Goal: Task Accomplishment & Management: Manage account settings

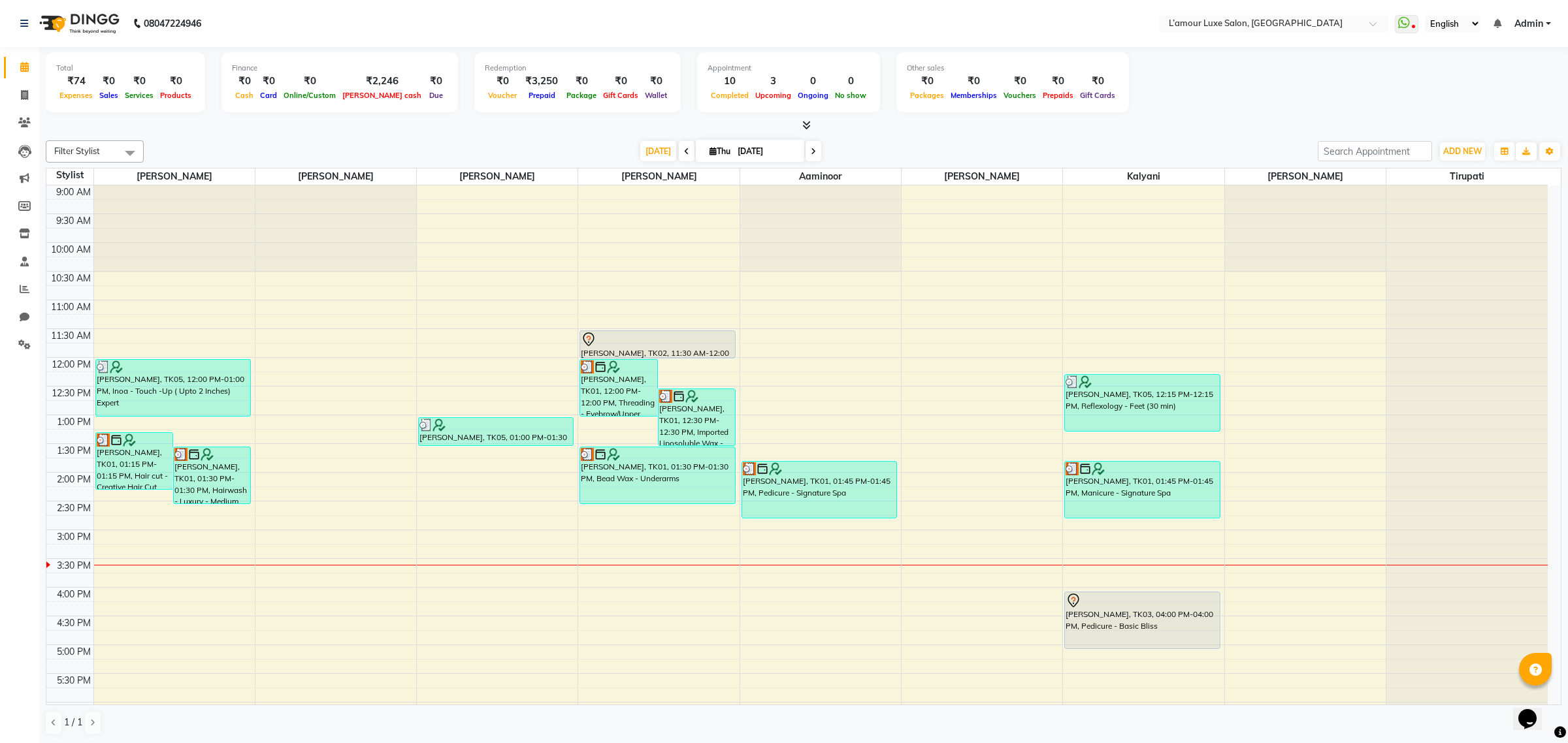
click at [694, 415] on div "[PERSON_NAME], TK01, 12:30 PM-12:30 PM, Imported Liposoluble Wax - Cartridge Wax" at bounding box center [697, 417] width 76 height 56
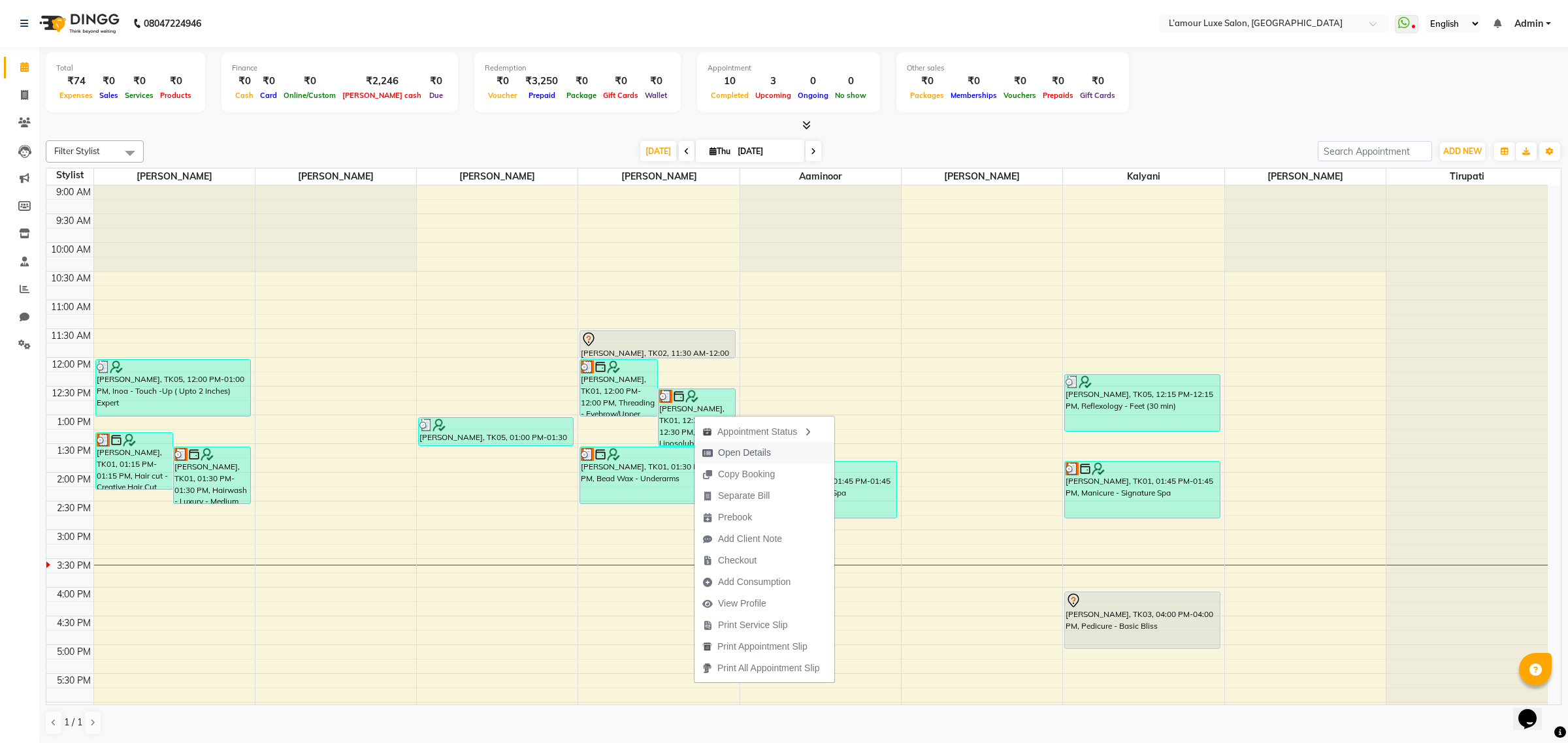
click at [722, 447] on span "Open Details" at bounding box center [744, 453] width 53 height 14
select select "3"
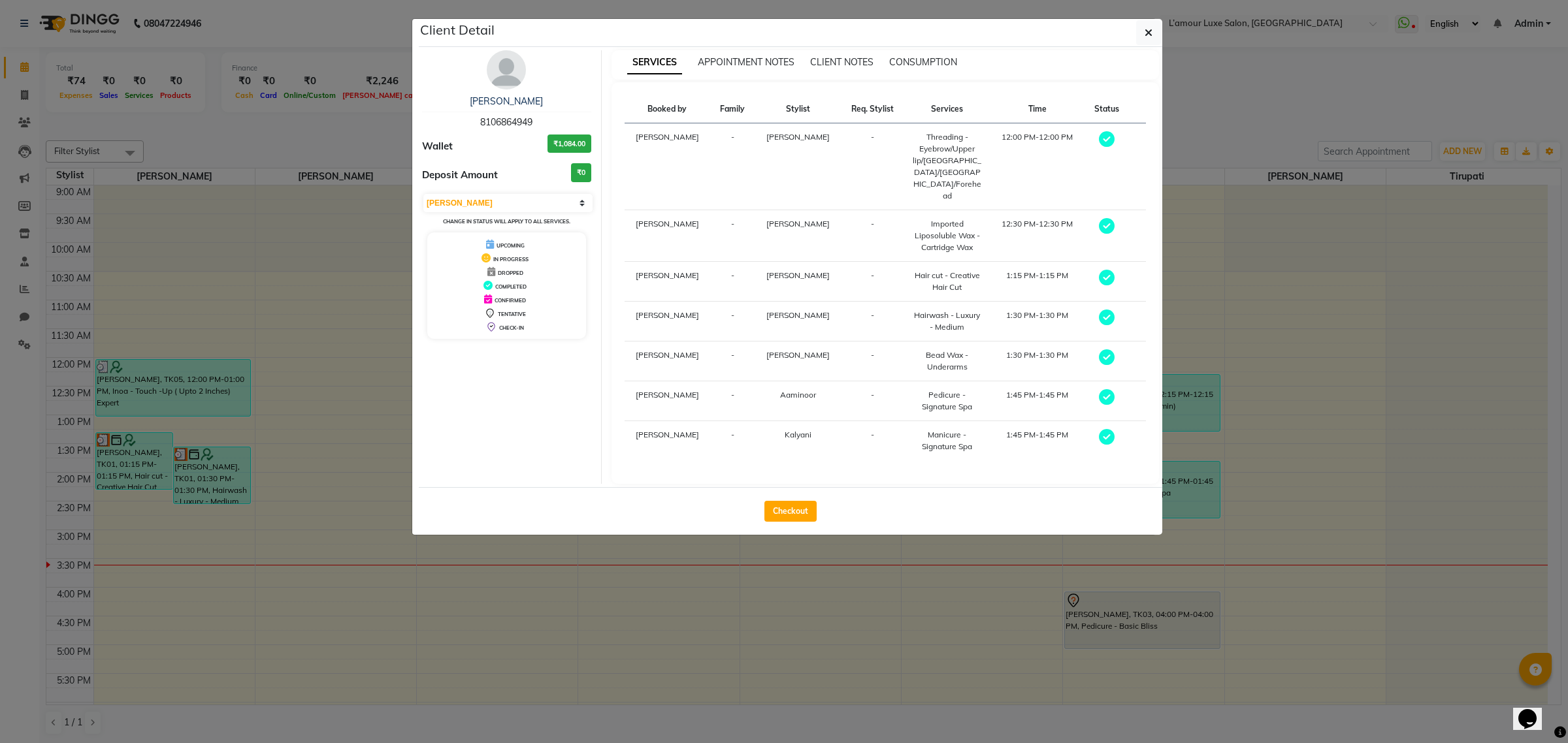
click at [556, 146] on h3 "₹1,084.00" at bounding box center [569, 143] width 44 height 19
click at [572, 98] on div "Navneet" at bounding box center [507, 101] width 169 height 14
click at [513, 102] on link "Navneet" at bounding box center [507, 101] width 73 height 11
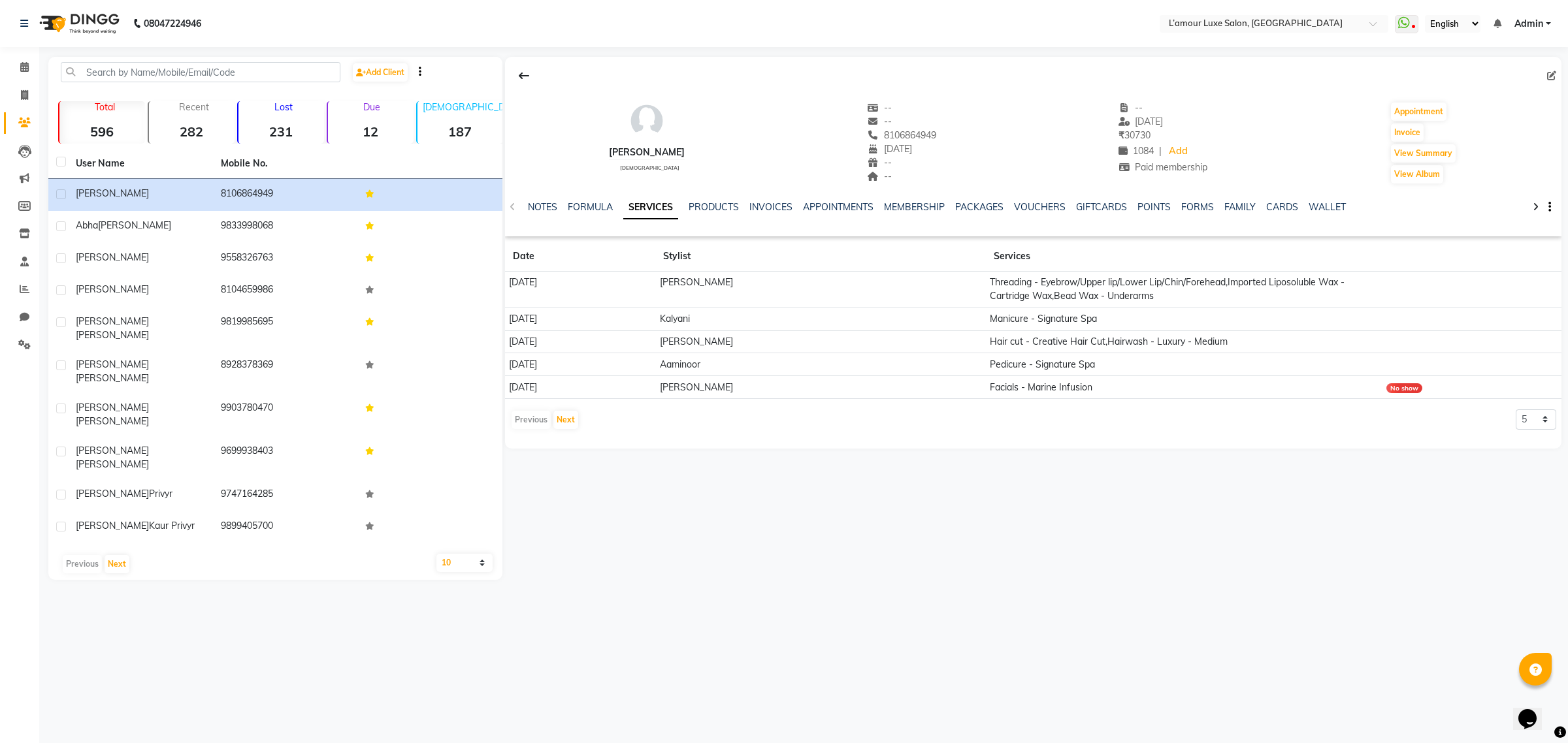
click at [762, 201] on div "INVOICES" at bounding box center [770, 207] width 43 height 14
click at [764, 206] on link "INVOICES" at bounding box center [770, 206] width 43 height 11
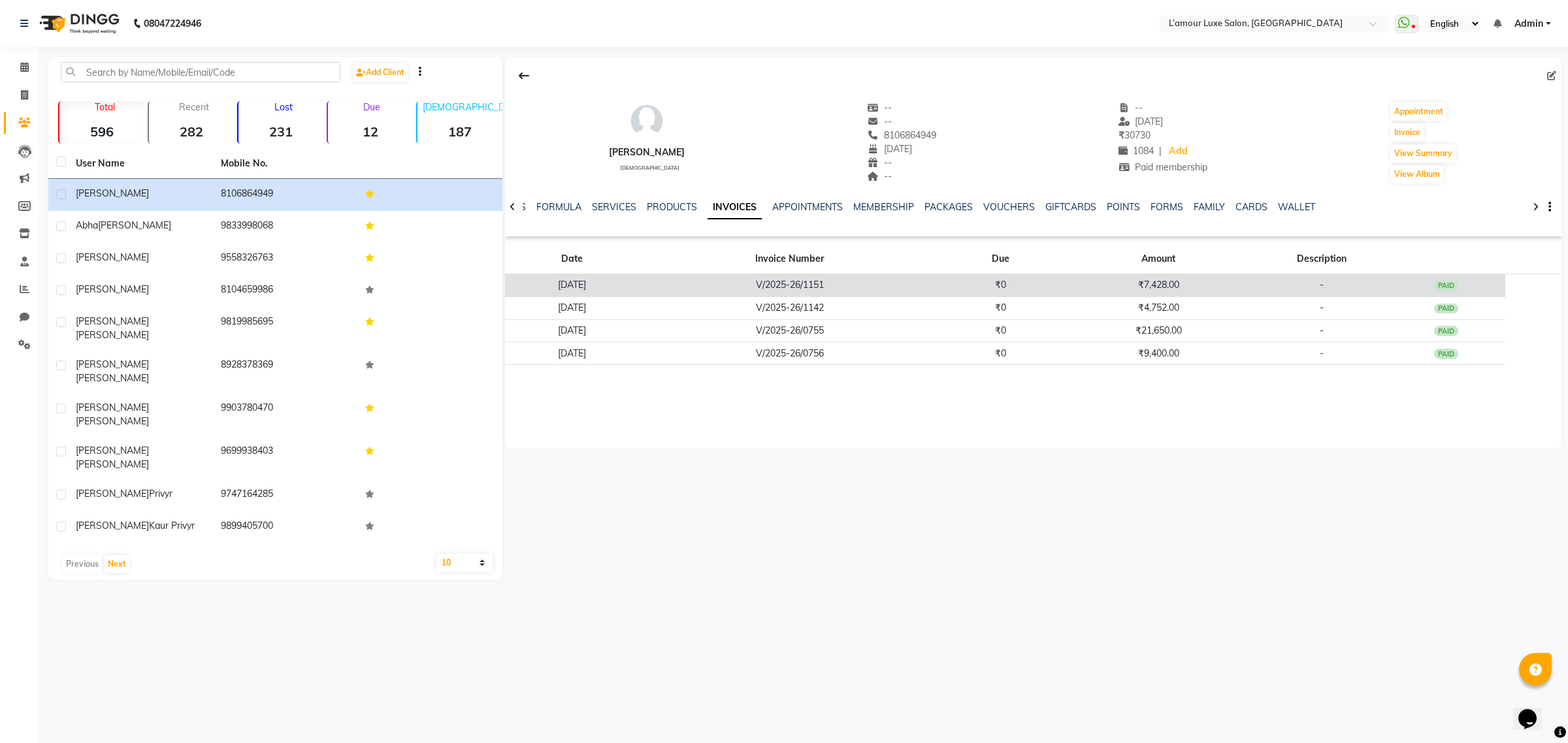
click at [804, 279] on td "V/2025-26/1151" at bounding box center [790, 285] width 303 height 23
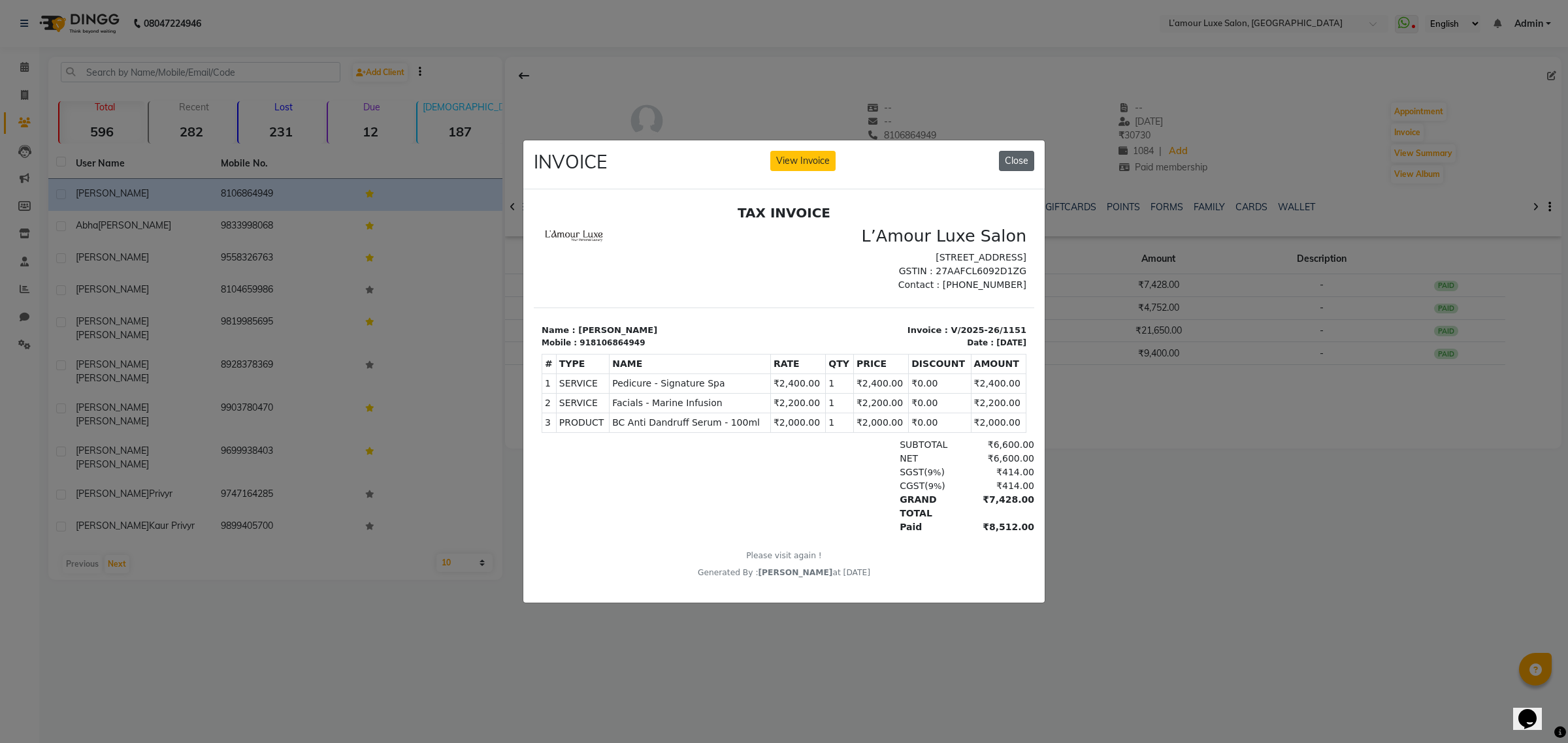
click at [1016, 155] on button "Close" at bounding box center [1016, 161] width 35 height 20
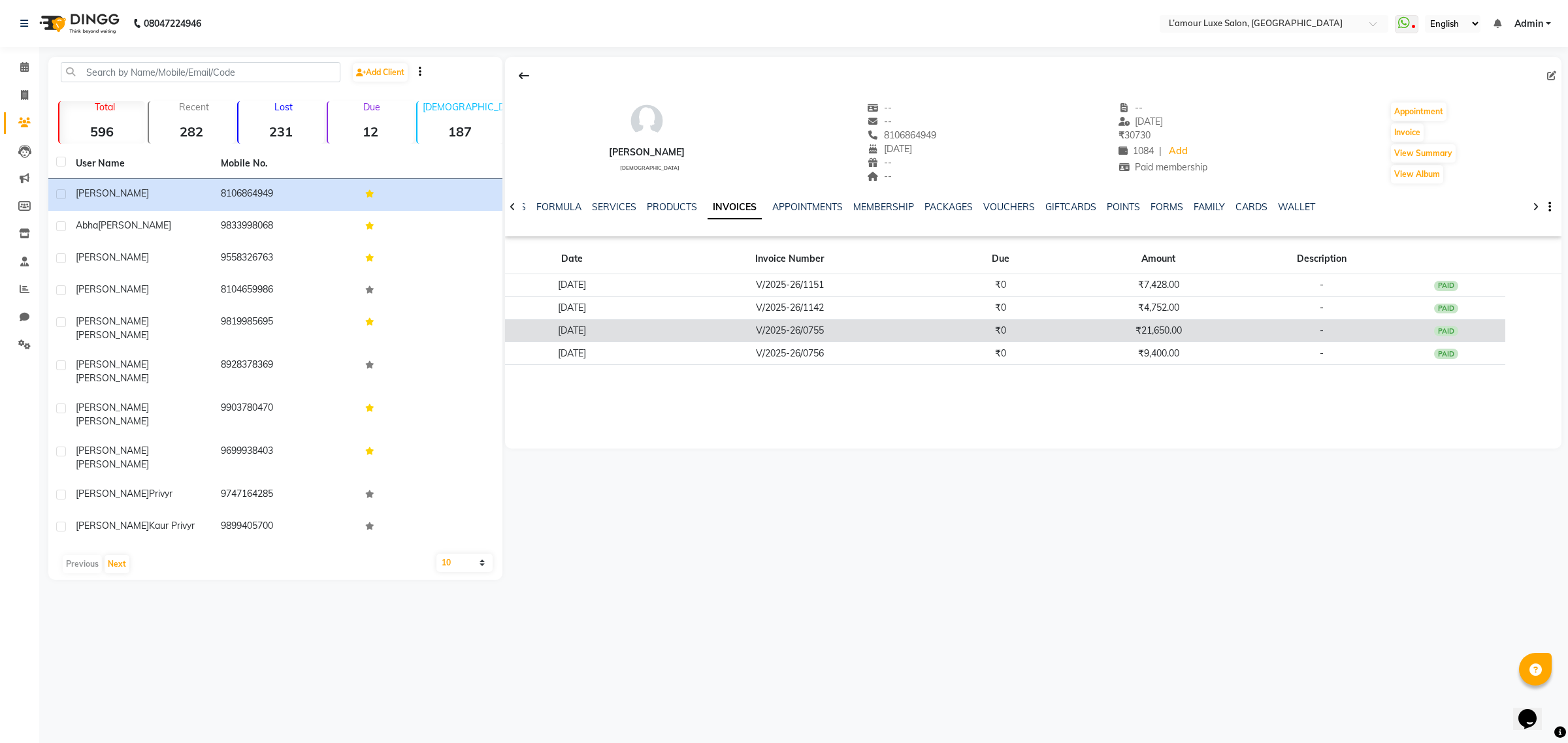
click at [926, 331] on td "V/2025-26/0755" at bounding box center [790, 331] width 303 height 23
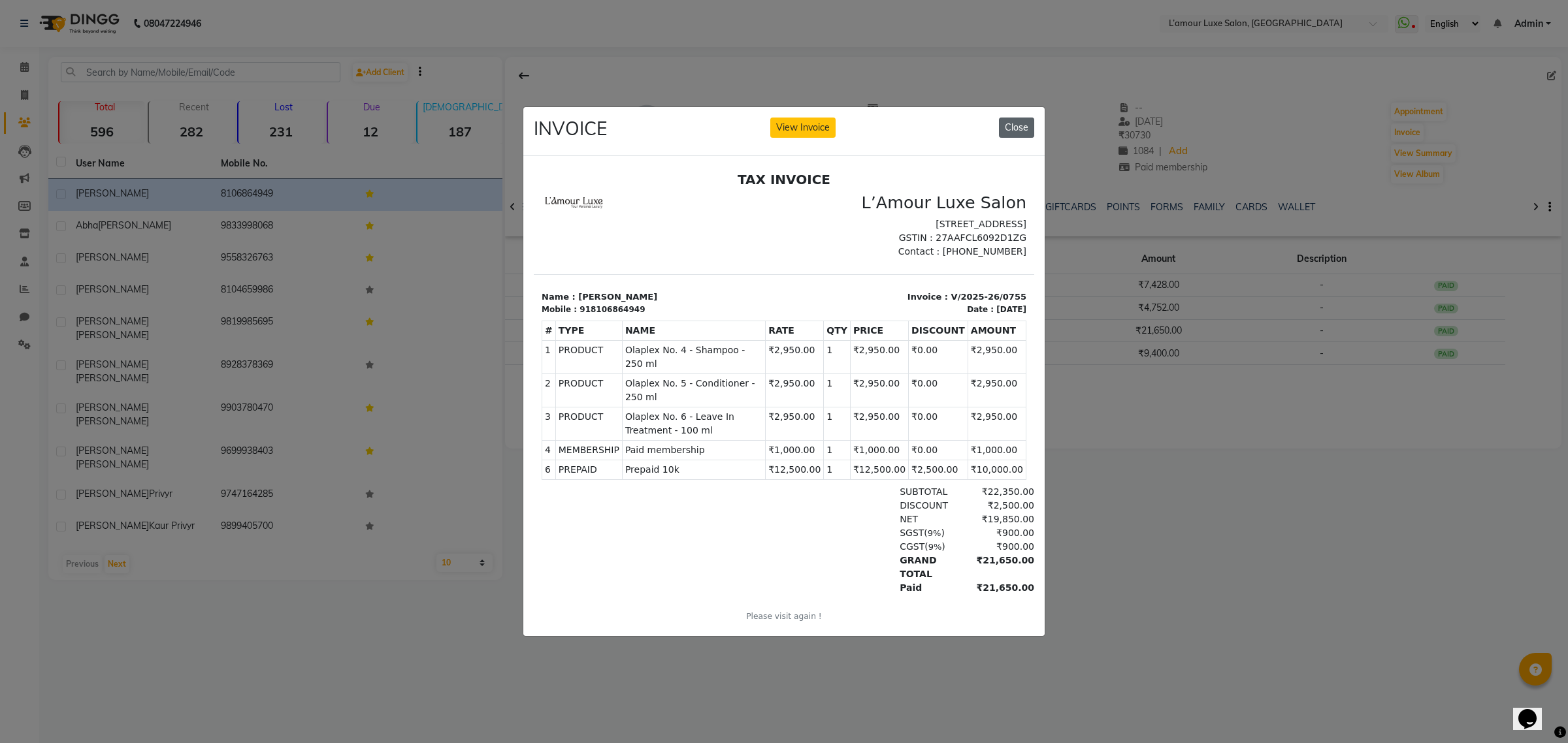
click at [1014, 128] on button "Close" at bounding box center [1016, 128] width 35 height 20
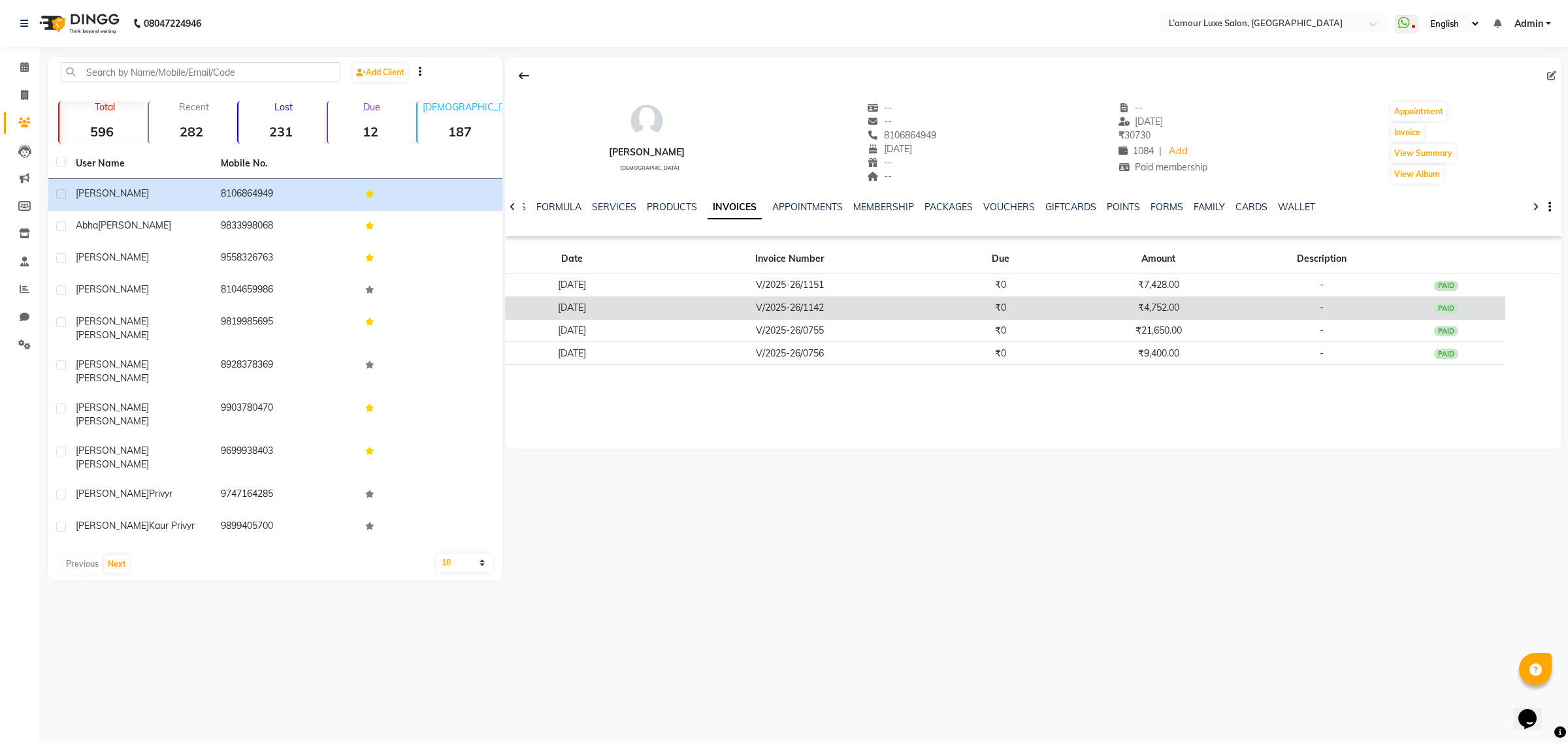
click at [986, 298] on td "₹0" at bounding box center [1000, 308] width 120 height 23
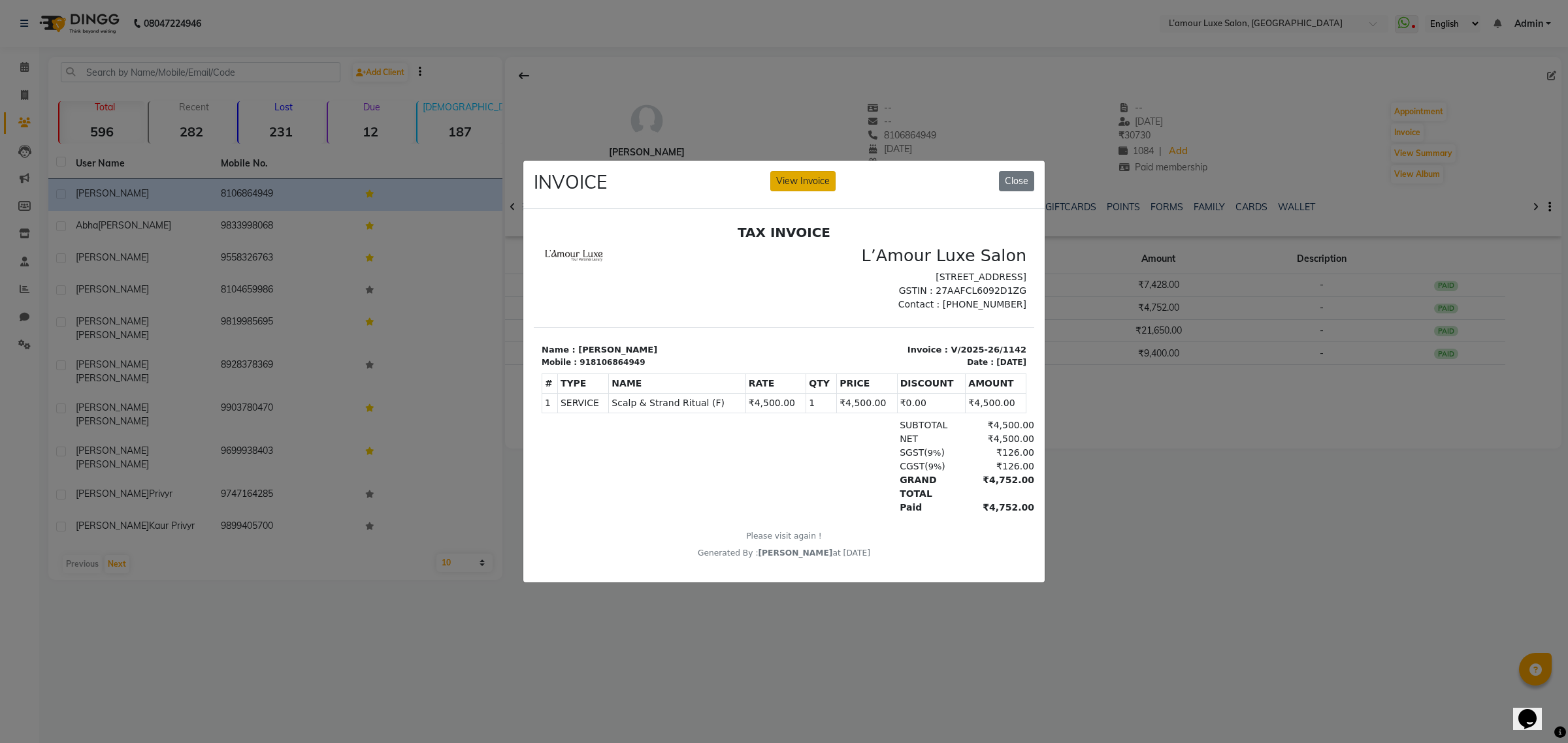
click at [818, 172] on button "View Invoice" at bounding box center [803, 180] width 65 height 20
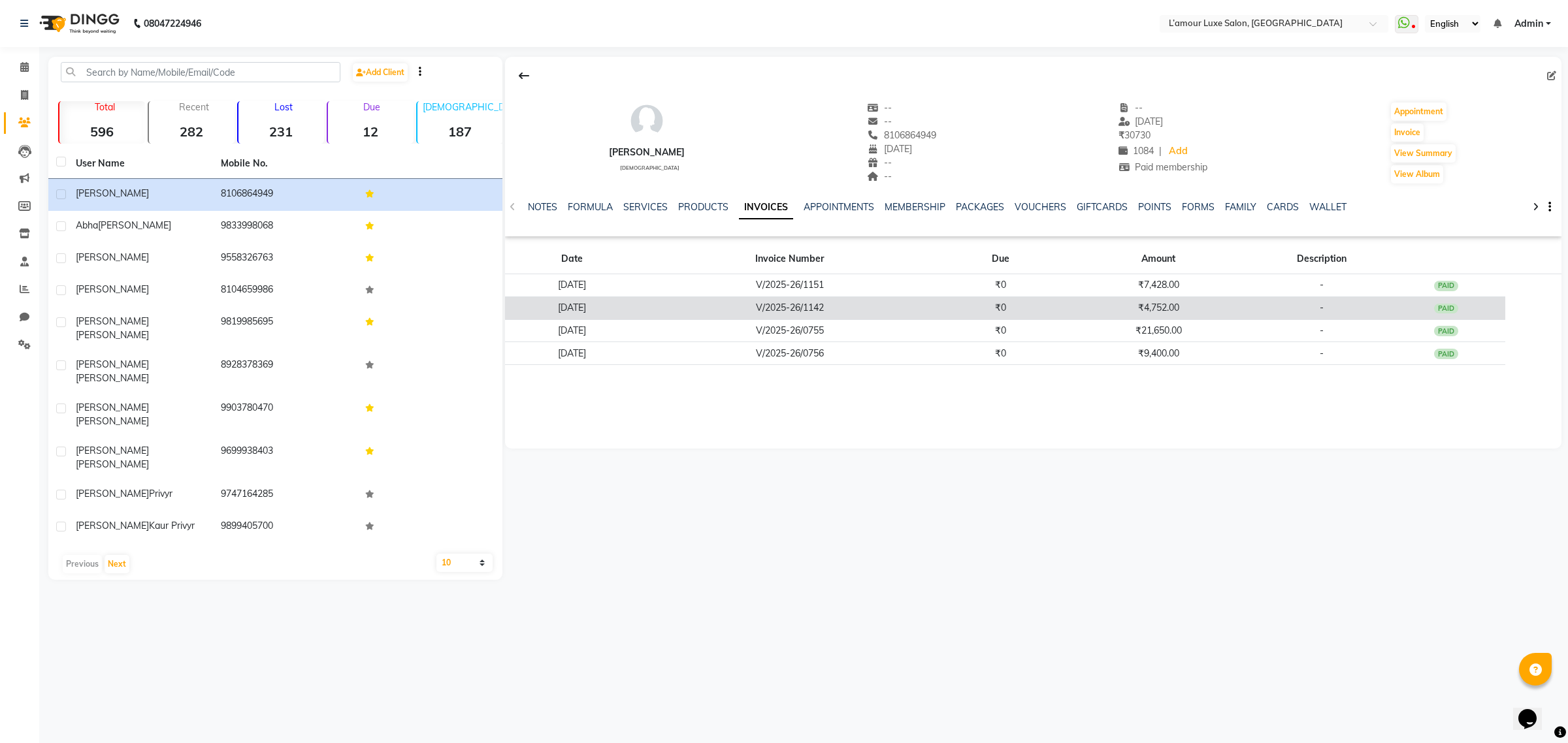
click at [787, 302] on td "V/2025-26/1142" at bounding box center [790, 308] width 303 height 23
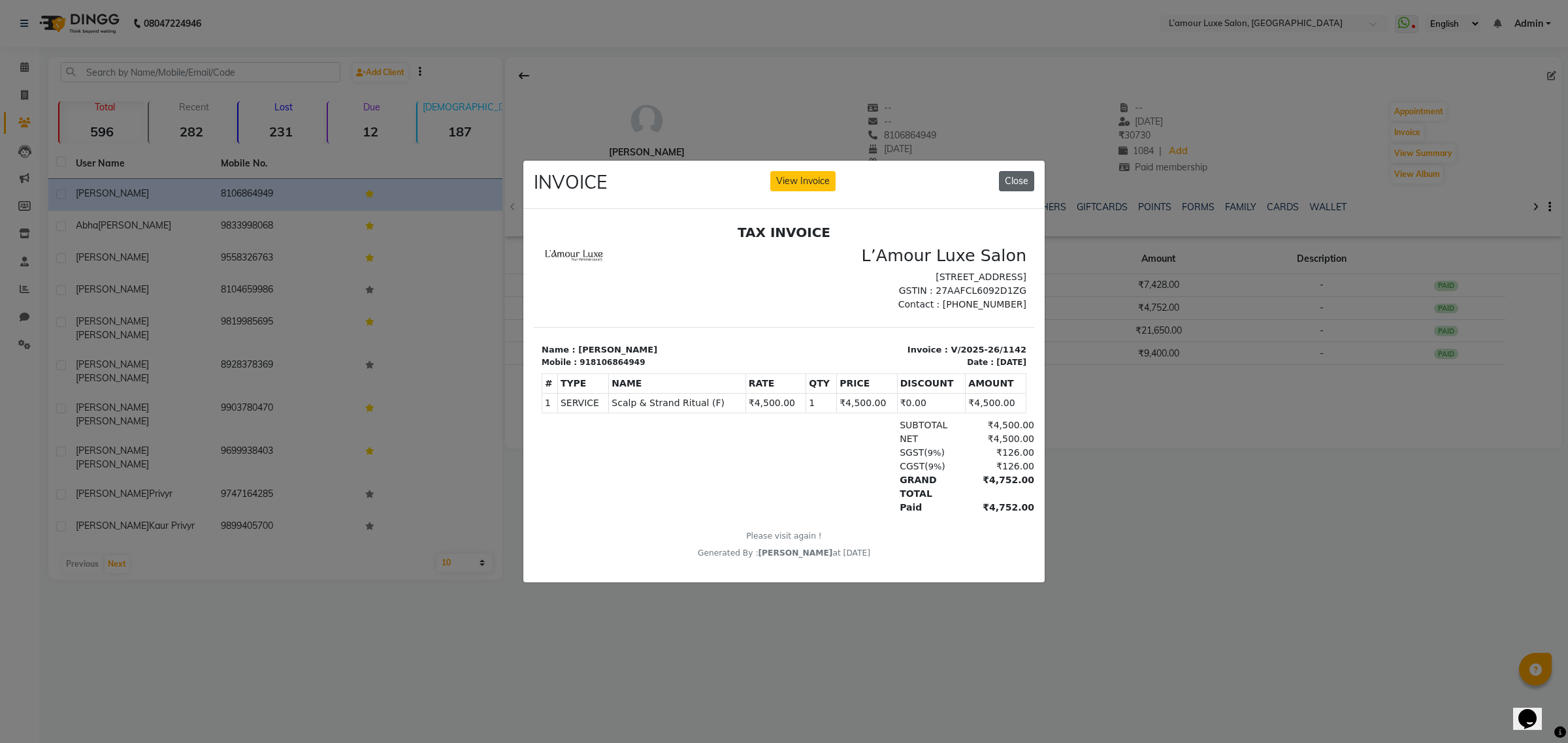
click at [1029, 172] on button "Close" at bounding box center [1016, 180] width 35 height 20
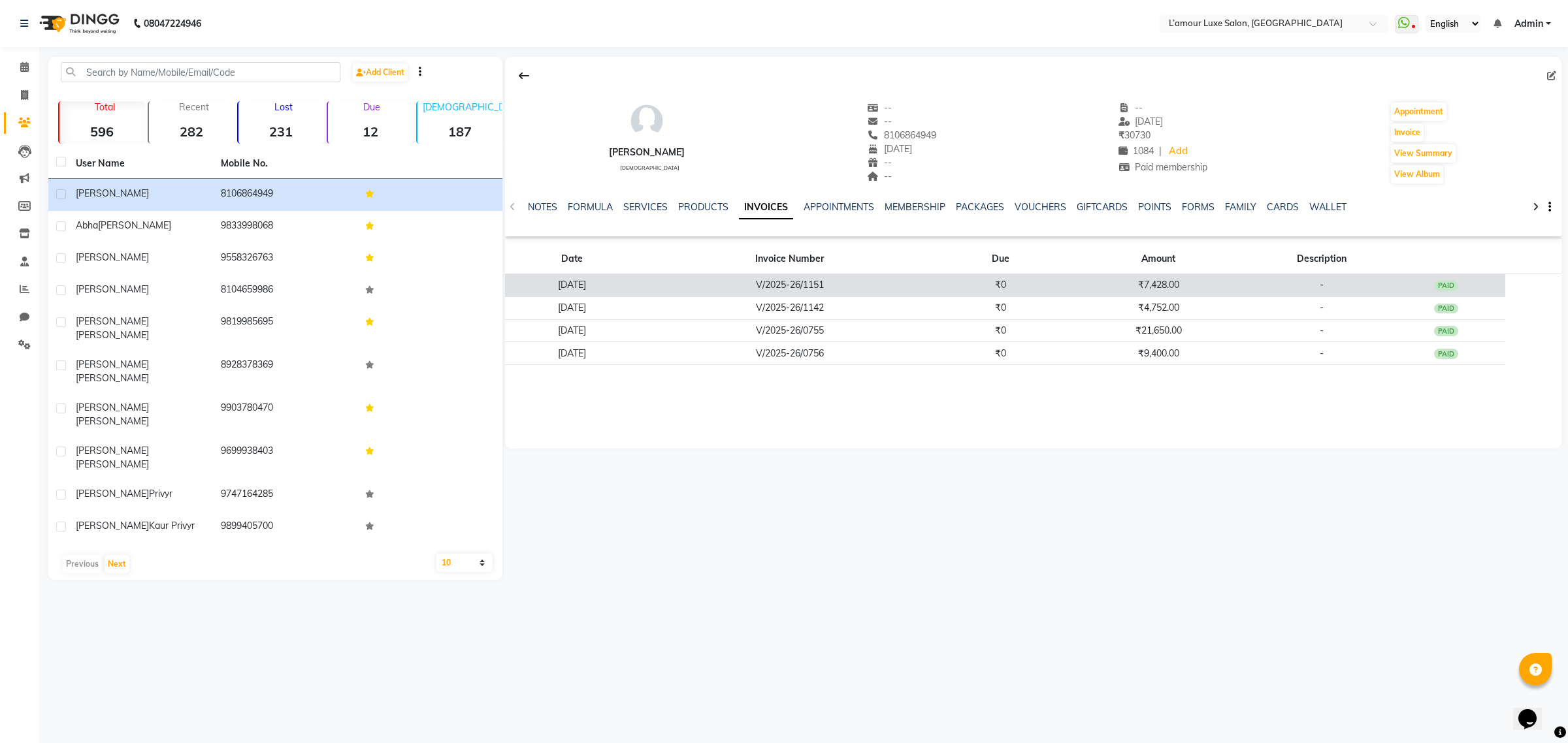
click at [1045, 280] on td "₹0" at bounding box center [1000, 285] width 120 height 23
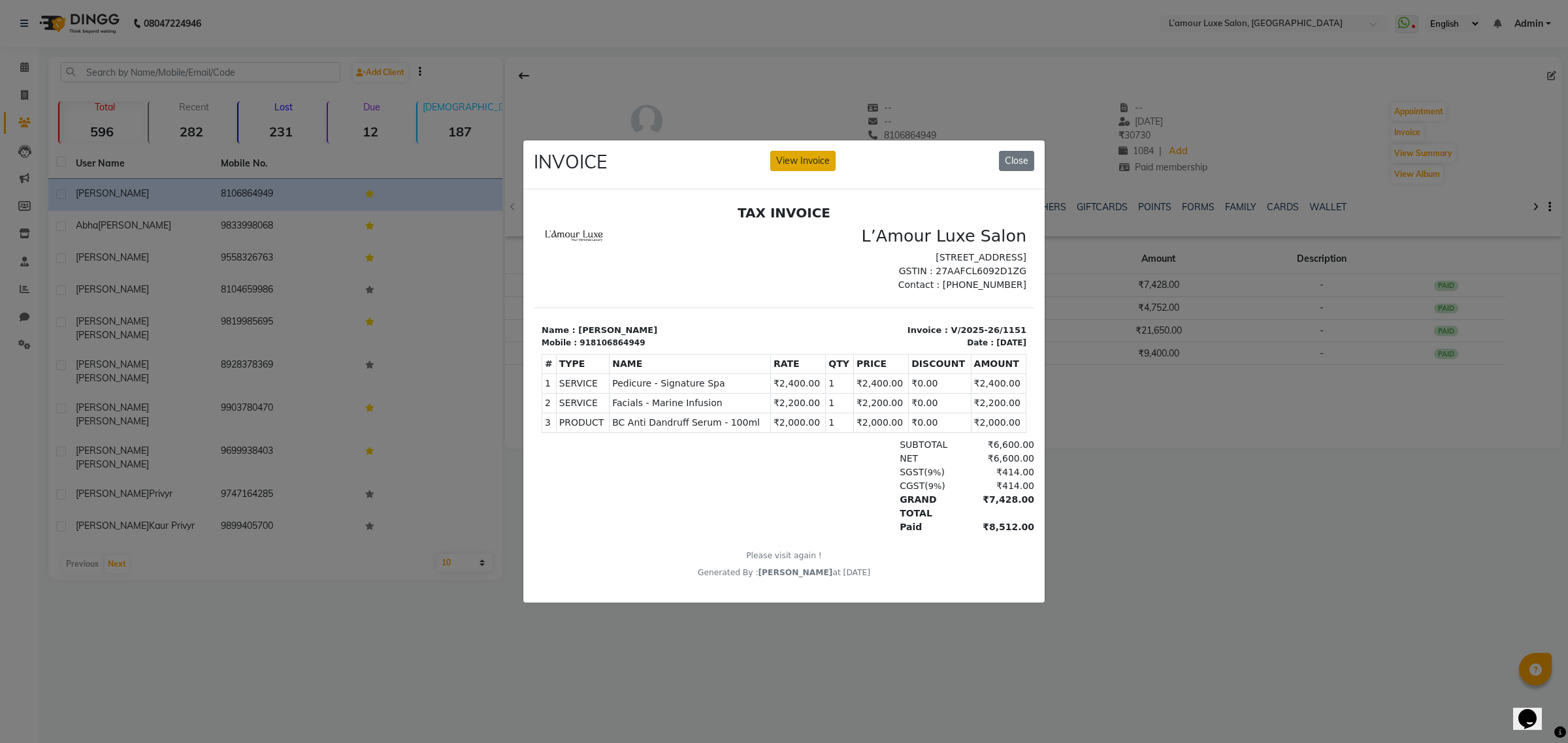
click at [809, 154] on button "View Invoice" at bounding box center [803, 161] width 65 height 20
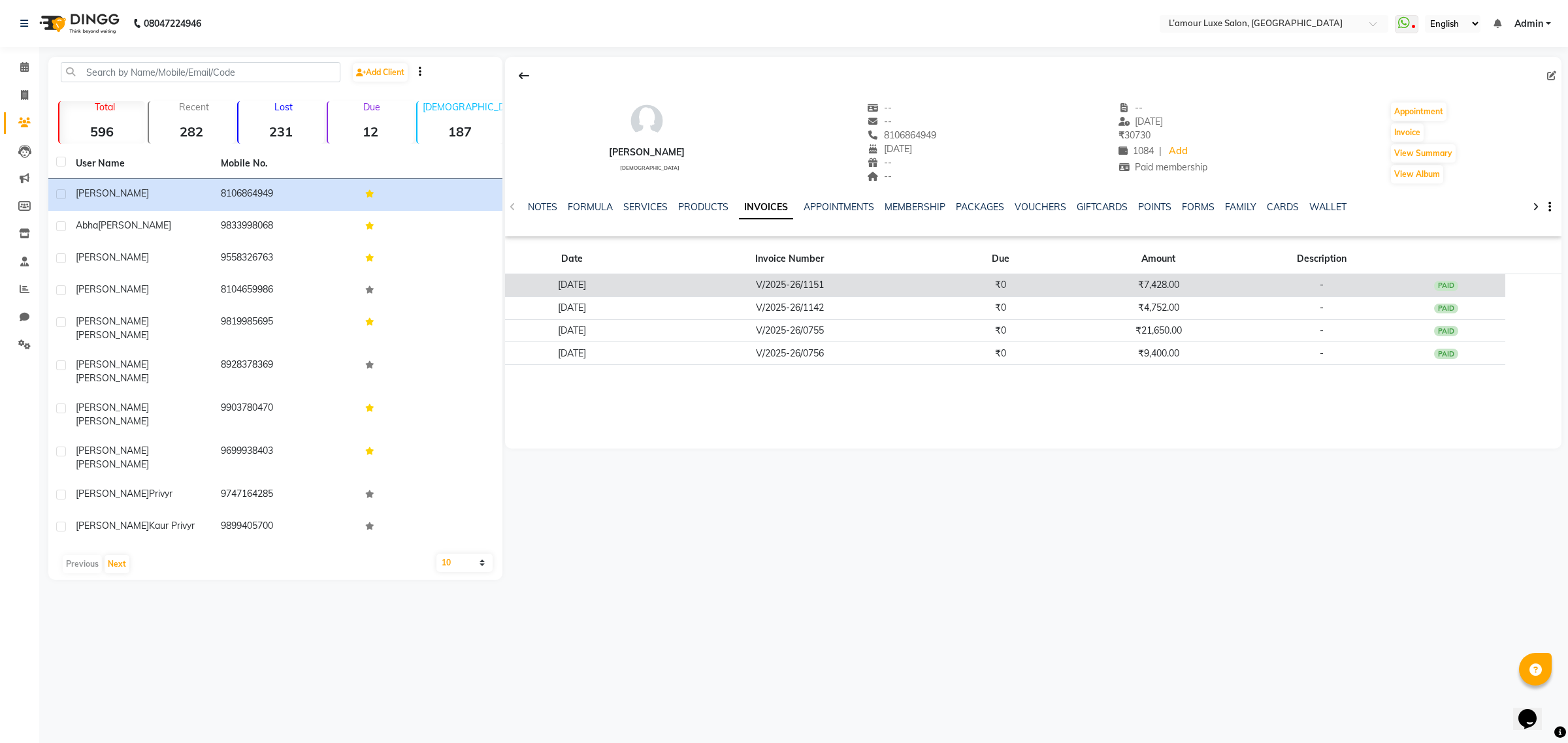
click at [870, 289] on td "V/2025-26/1151" at bounding box center [790, 285] width 303 height 23
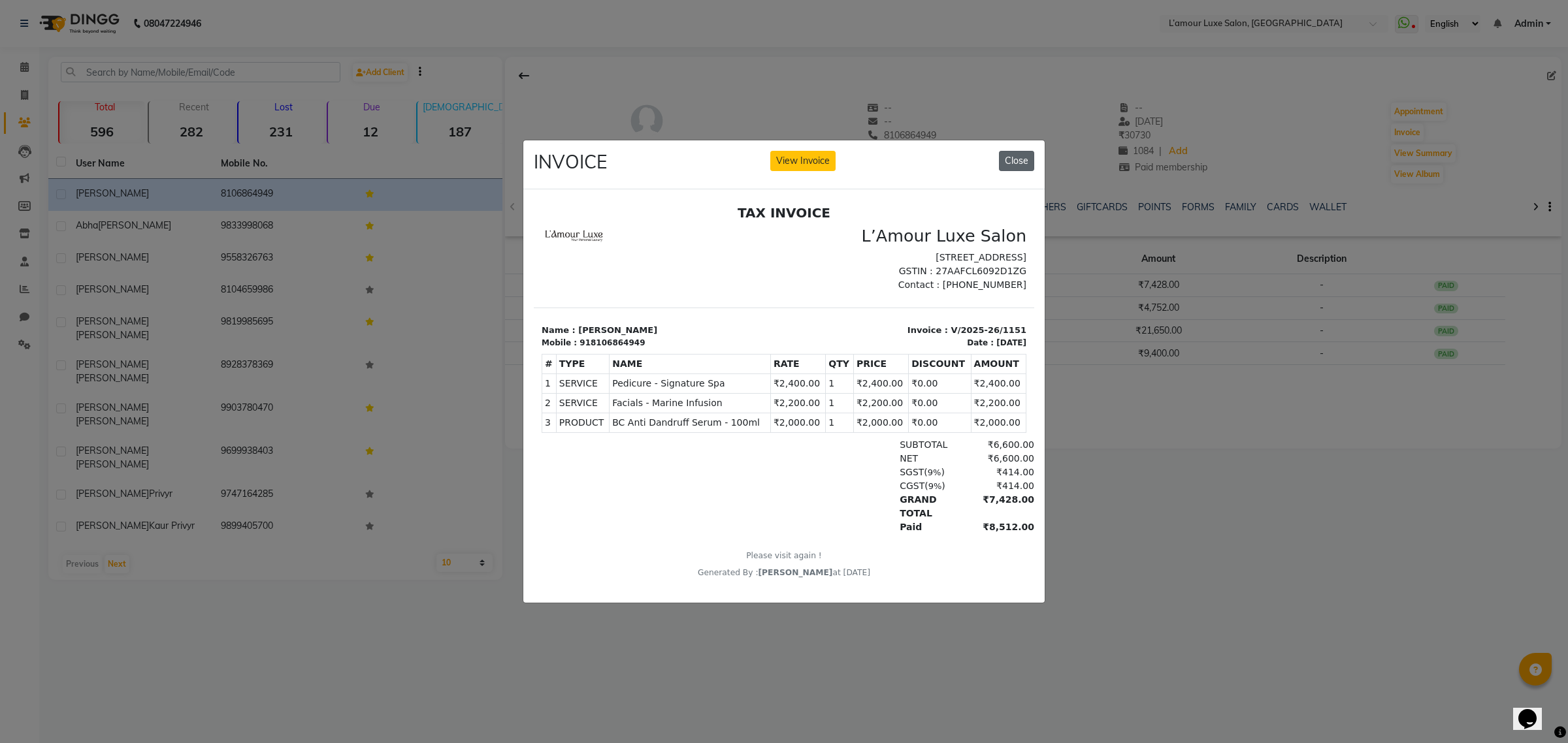
click at [1012, 151] on button "Close" at bounding box center [1016, 161] width 35 height 20
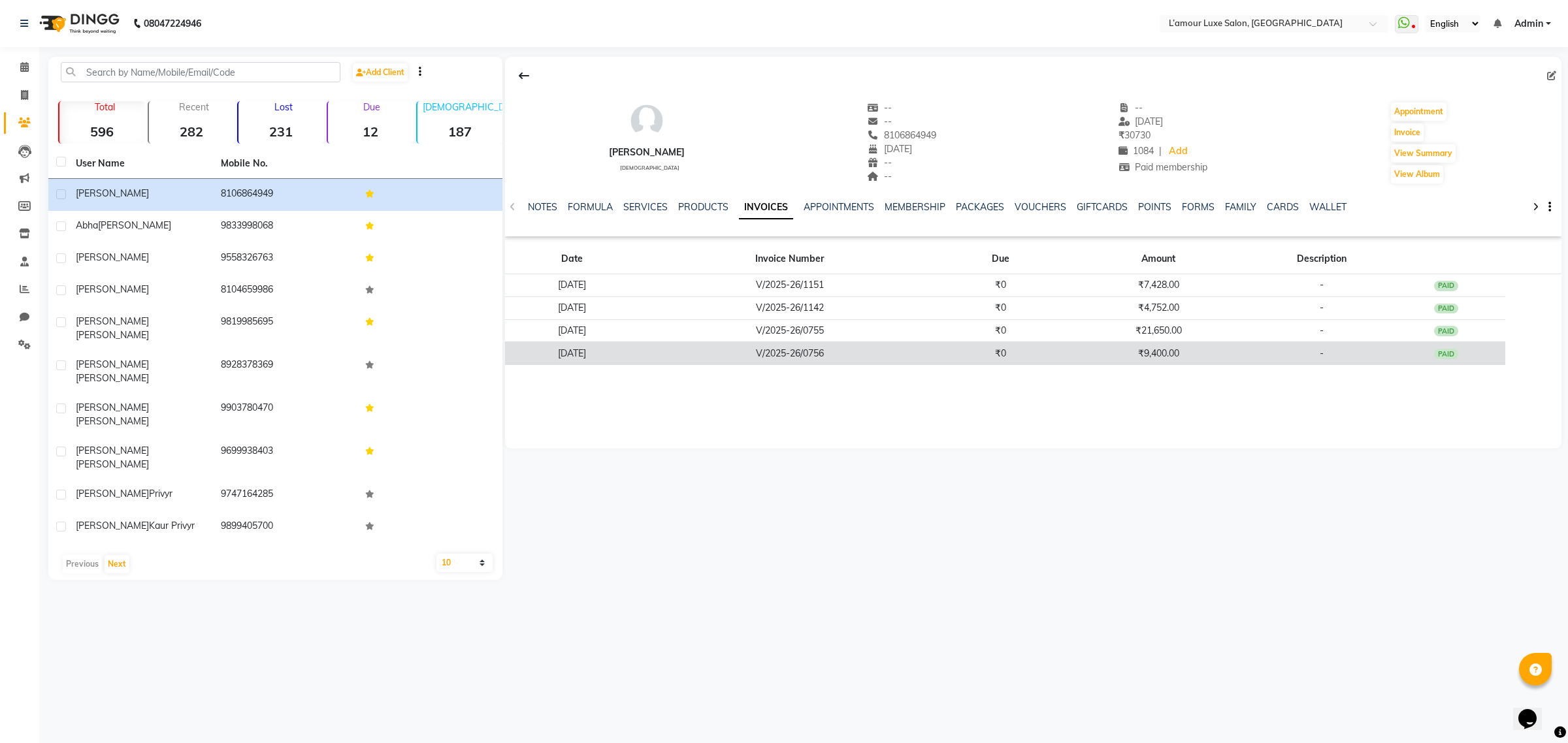
click at [941, 345] on td "V/2025-26/0756" at bounding box center [790, 354] width 303 height 23
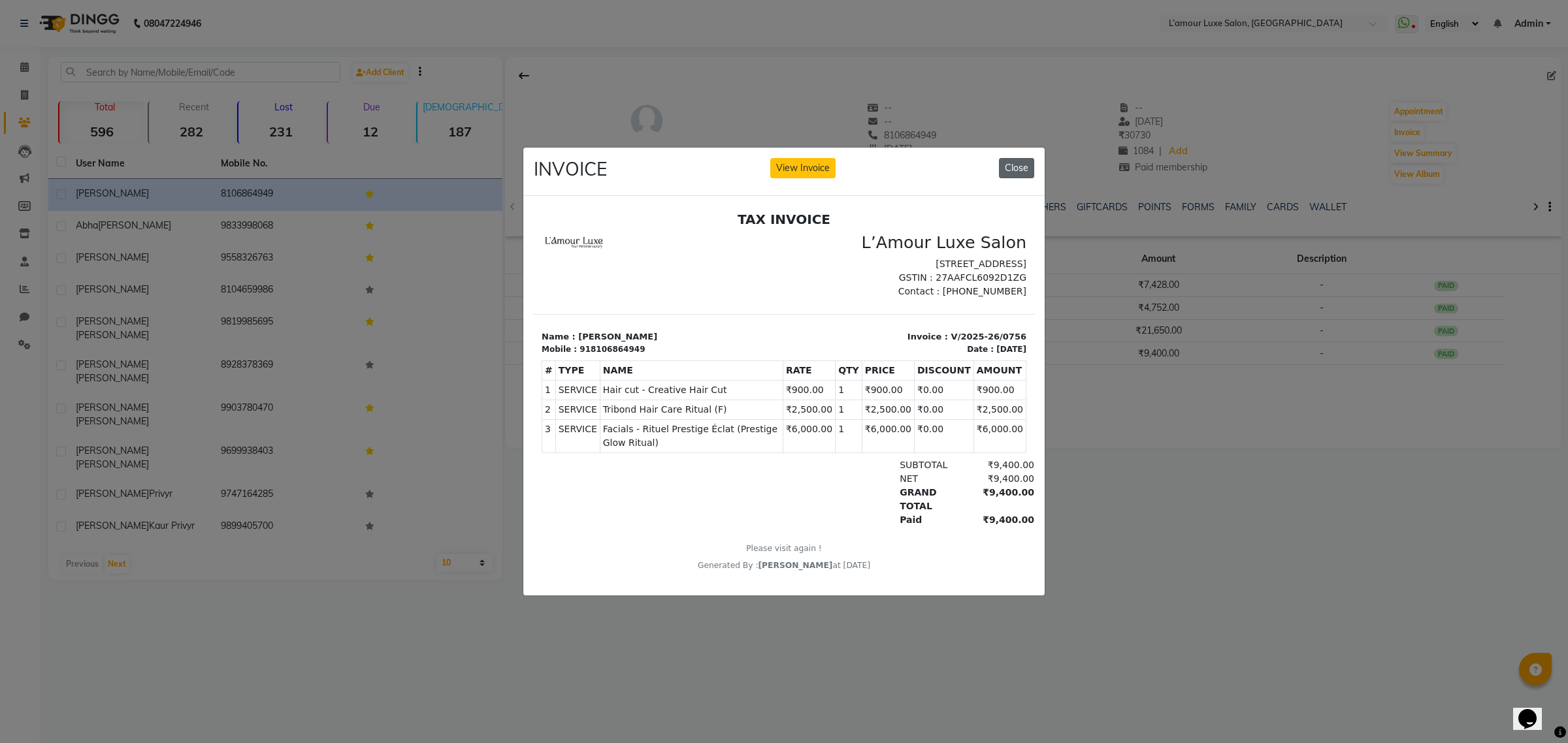
click at [1013, 158] on button "Close" at bounding box center [1016, 167] width 35 height 20
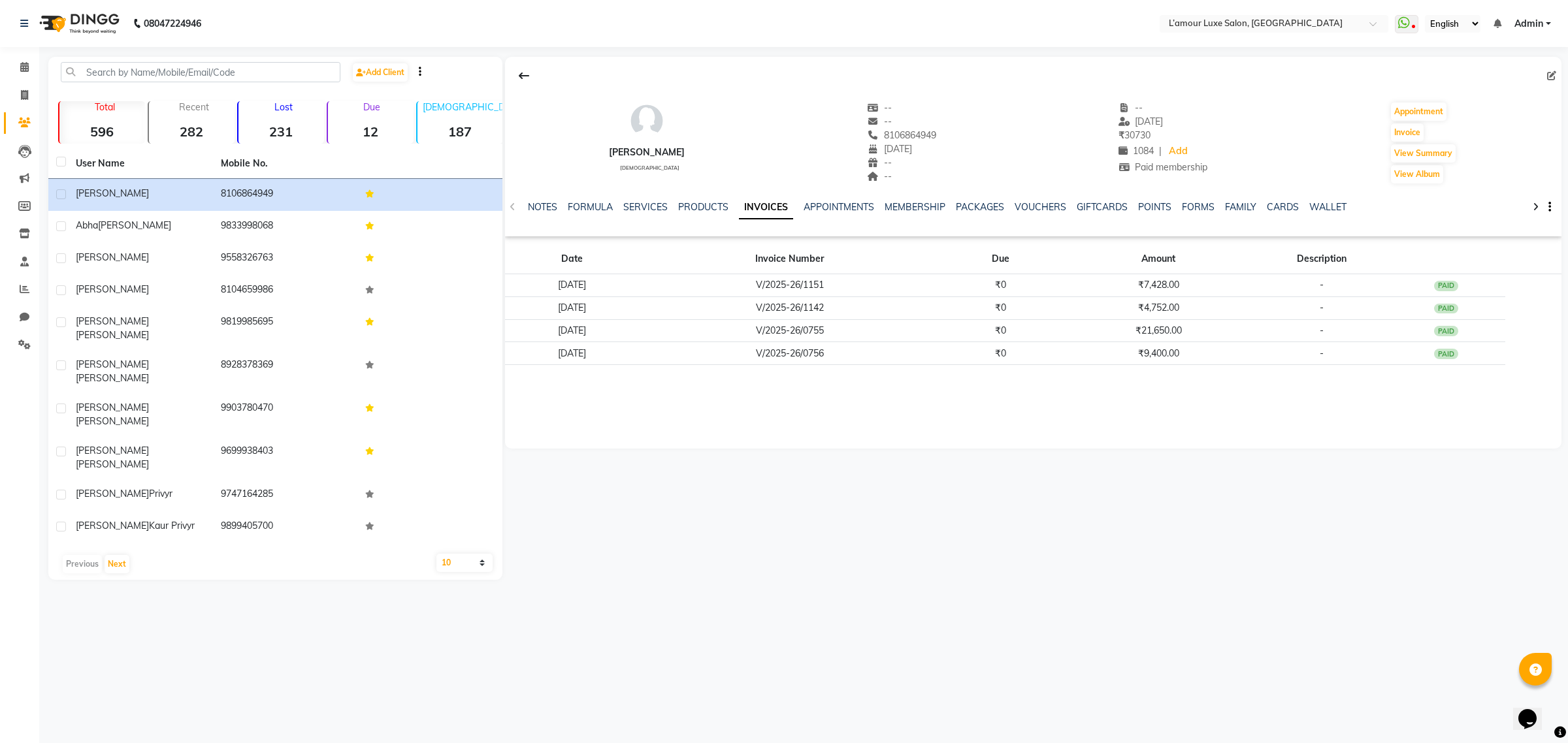
click at [1108, 498] on div "Navneet female -- -- 8106864949 31-05-1990 -- -- -- 24-08-2025 ₹ 30730 1084 | A…" at bounding box center [1032, 319] width 1059 height 524
click at [546, 206] on link "NOTES" at bounding box center [542, 206] width 29 height 11
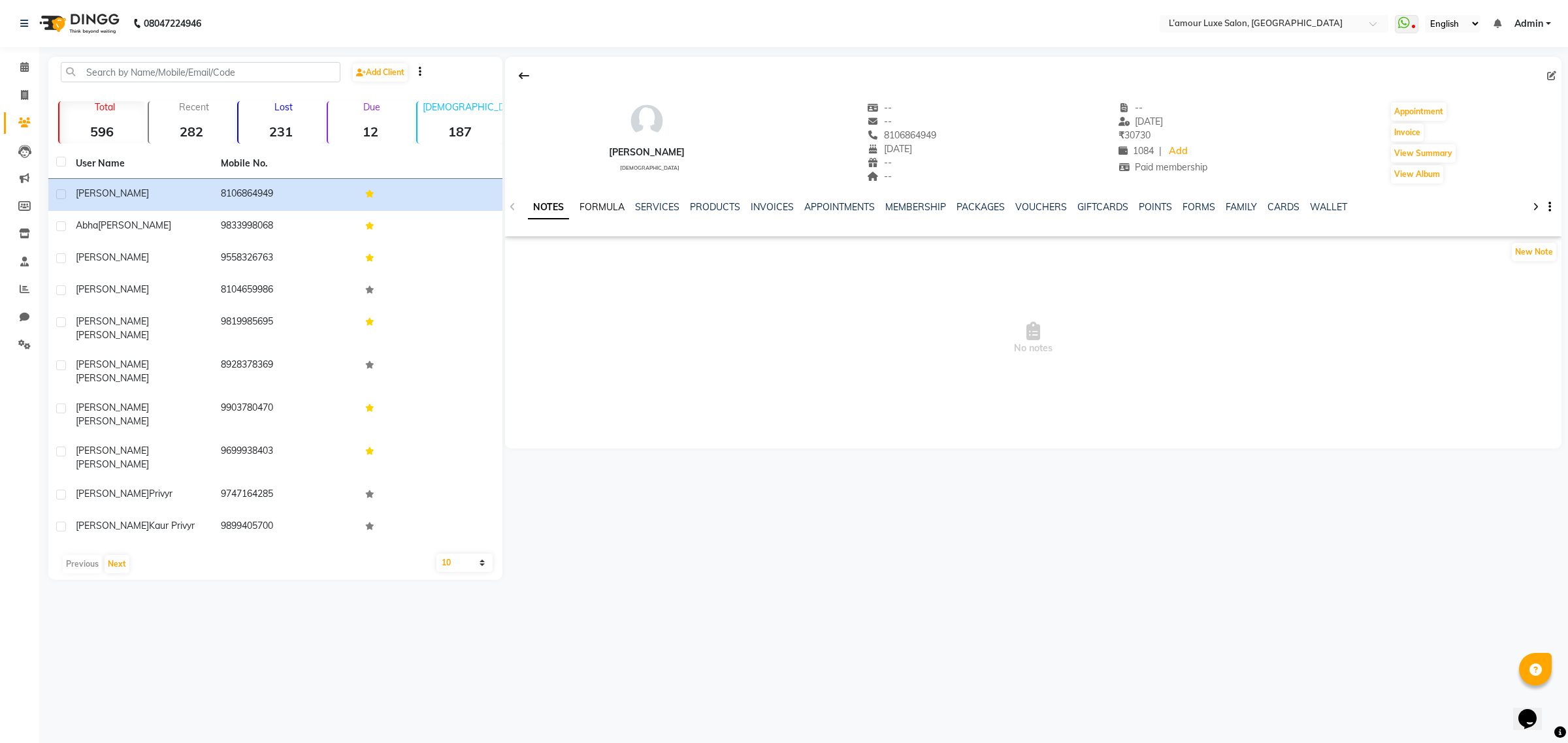
click at [601, 204] on link "FORMULA" at bounding box center [602, 206] width 45 height 11
click at [657, 197] on div "NOTES FORMULA SERVICES PRODUCTS INVOICES APPOINTMENTS MEMBERSHIP PACKAGES VOUCH…" at bounding box center [1033, 206] width 1056 height 45
click at [657, 206] on link "SERVICES" at bounding box center [656, 206] width 45 height 11
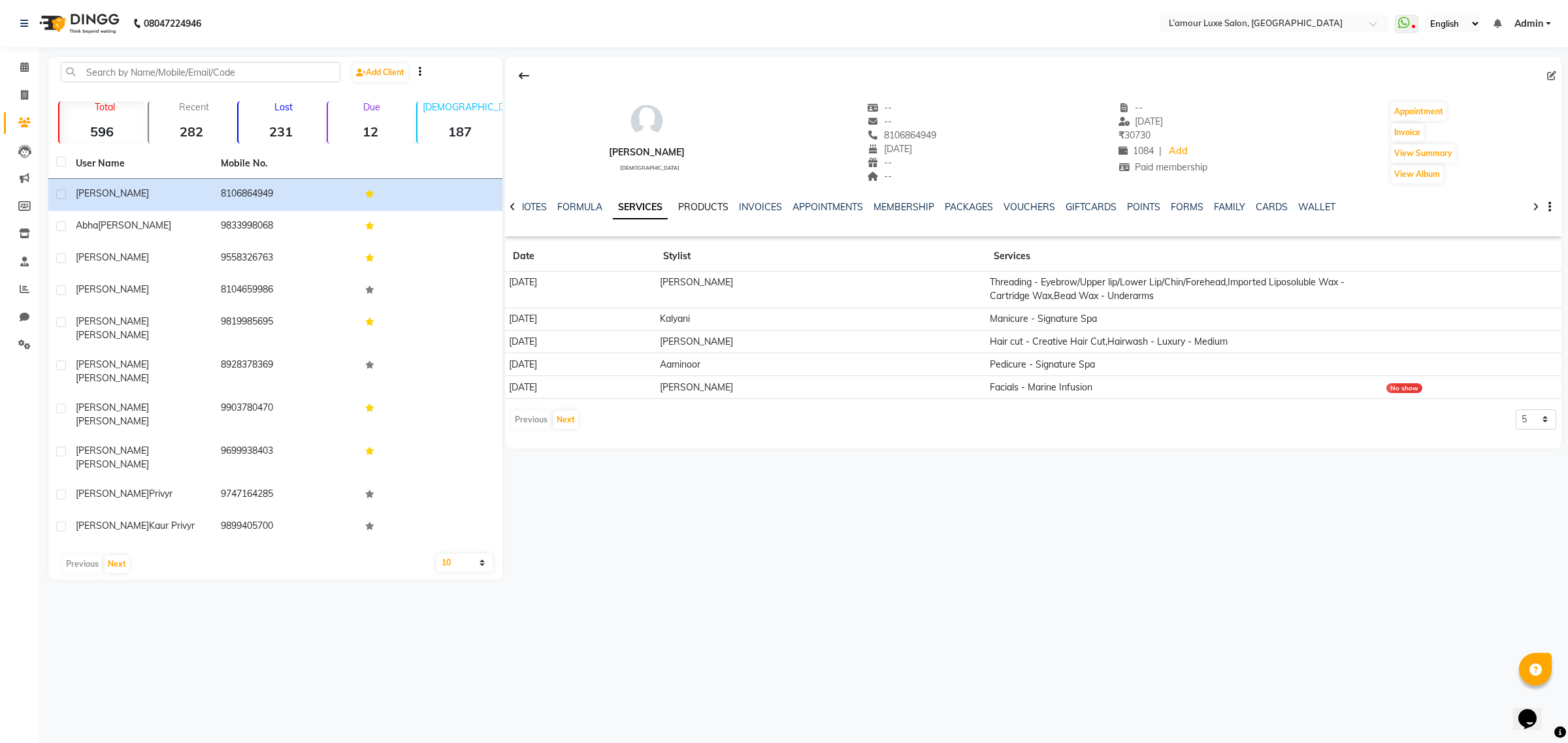
click at [700, 206] on link "PRODUCTS" at bounding box center [703, 206] width 50 height 11
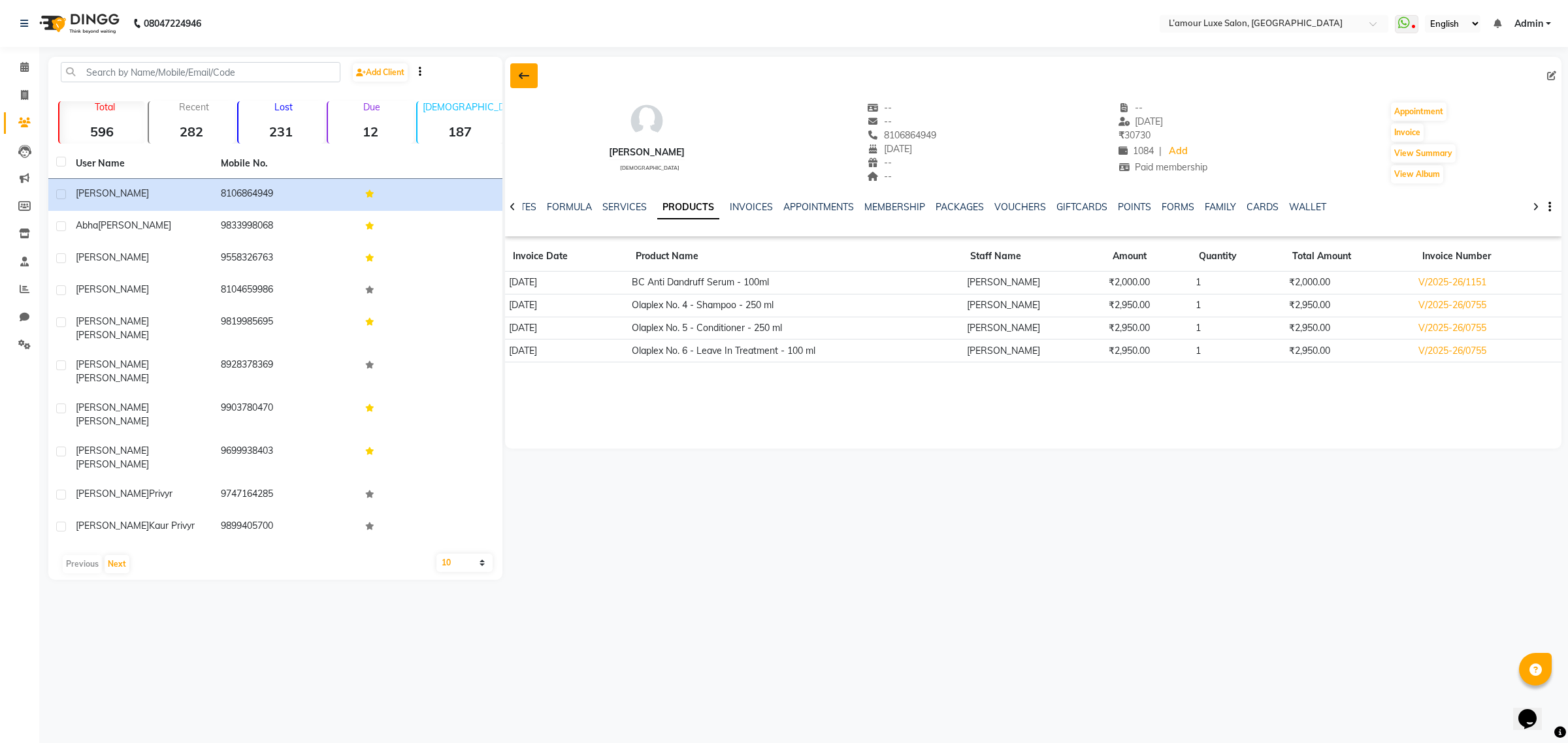
click at [525, 71] on icon at bounding box center [524, 76] width 11 height 11
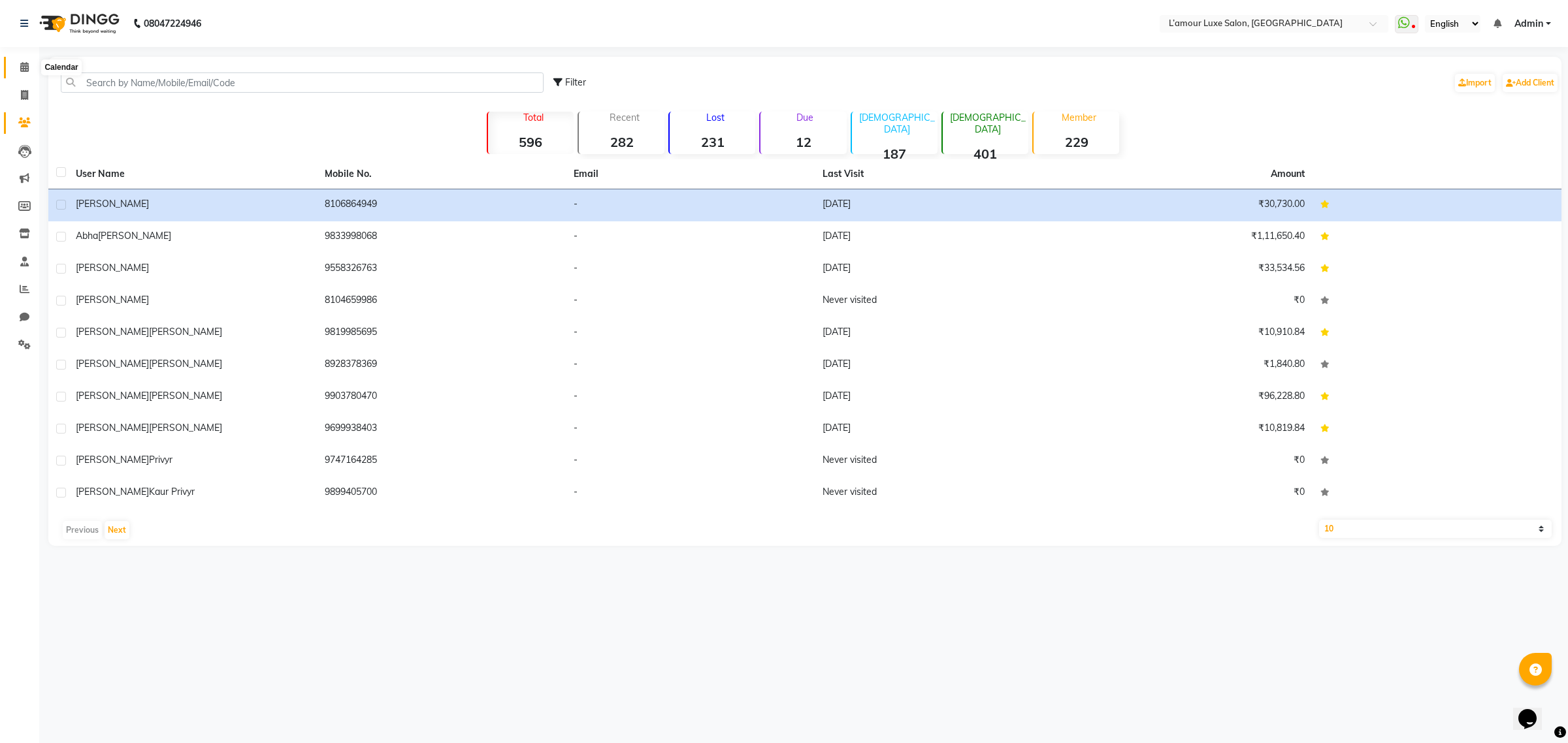
click at [29, 68] on span at bounding box center [24, 67] width 23 height 15
